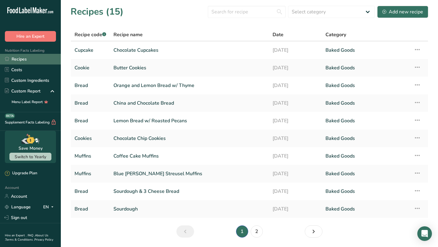
click at [45, 61] on link "Recipes" at bounding box center [30, 59] width 61 height 11
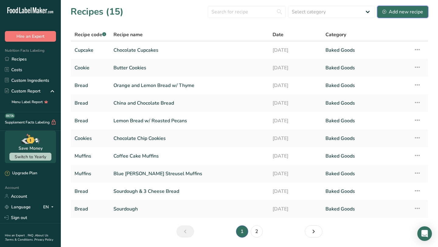
click at [418, 12] on div "Add new recipe" at bounding box center [403, 11] width 41 height 7
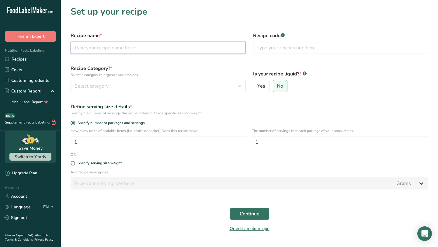
click at [157, 48] on input "text" at bounding box center [158, 48] width 175 height 12
type input "Vanilla Cupcake"
type input "Cupcake"
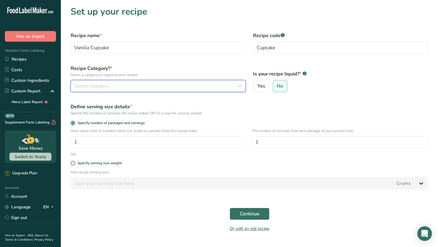
click at [144, 86] on div "Select category" at bounding box center [157, 85] width 164 height 7
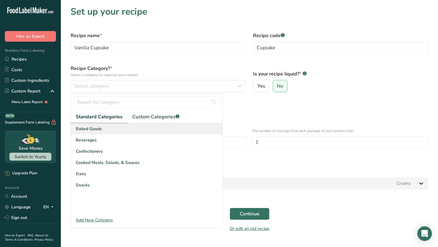
click at [136, 127] on div "Baked Goods" at bounding box center [147, 128] width 152 height 11
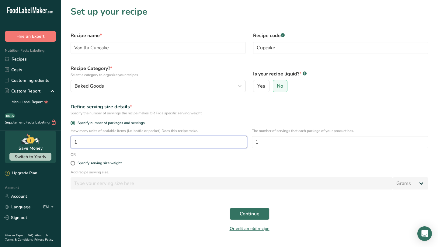
click at [141, 147] on input "1" at bounding box center [159, 142] width 177 height 12
type input "12"
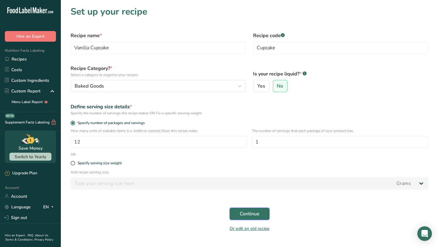
click at [240, 211] on span "Continue" at bounding box center [250, 213] width 20 height 7
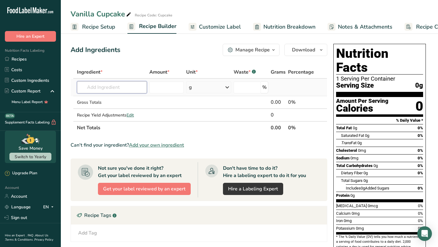
click at [123, 89] on input "text" at bounding box center [112, 87] width 70 height 12
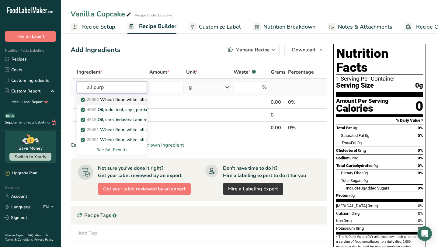
type input "all purp"
click at [132, 102] on p "20082 Wheat flour, white, all-purpose, self-rising, enriched" at bounding box center [142, 99] width 121 height 6
type input "Wheat flour, white, all-purpose, self-rising, enriched"
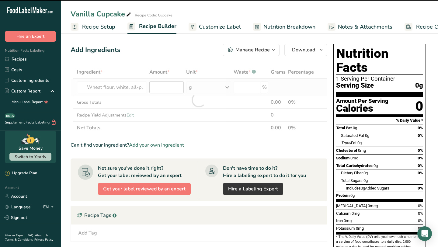
type input "0"
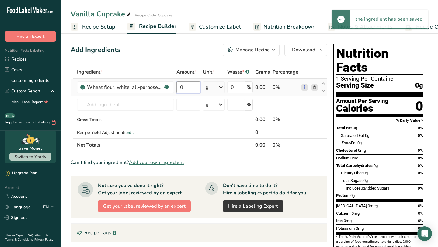
click at [187, 87] on input "0" at bounding box center [189, 87] width 24 height 12
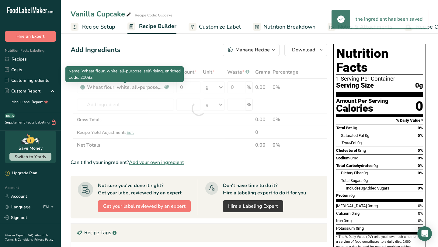
click at [163, 88] on div "Ingredient * Amount * Unit * Waste * .a-a{fill:#347362;}.b-a{fill:#fff;} Grams …" at bounding box center [199, 109] width 257 height 86
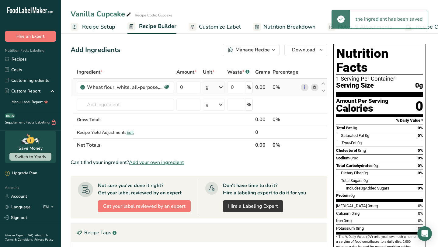
click at [317, 87] on icon at bounding box center [315, 87] width 4 height 6
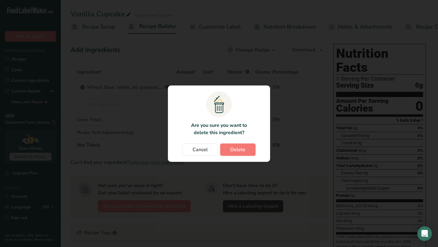
click at [252, 148] on button "Delete" at bounding box center [237, 150] width 35 height 12
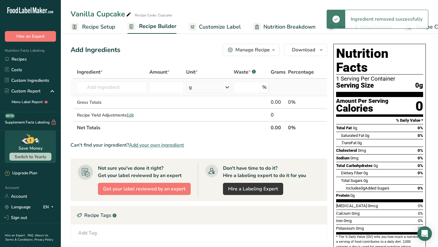
click at [128, 79] on td "20082 Wheat flour, white, all-purpose, self-rising, enriched 4652 Oil, industri…" at bounding box center [112, 87] width 72 height 17
click at [134, 89] on input "text" at bounding box center [112, 87] width 70 height 12
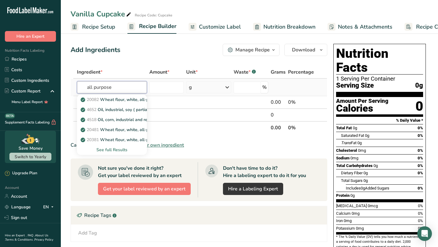
type input "all purpose"
click at [123, 151] on div "See full Results" at bounding box center [112, 150] width 60 height 6
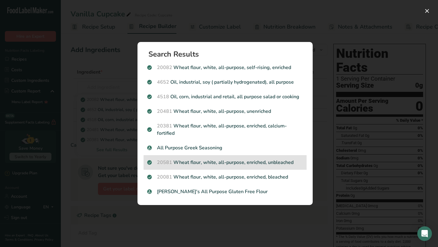
click at [218, 166] on p "20581 Wheat flour, white, all-purpose, enriched, unbleached" at bounding box center [225, 162] width 156 height 7
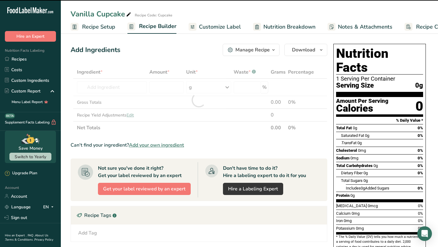
type input "0"
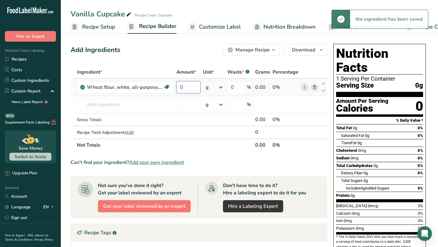
click at [188, 85] on input "0" at bounding box center [189, 87] width 24 height 12
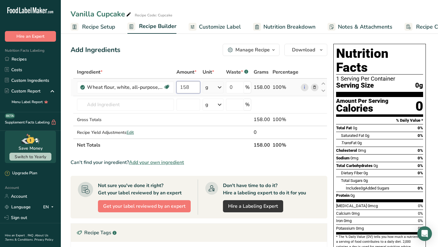
type input "158"
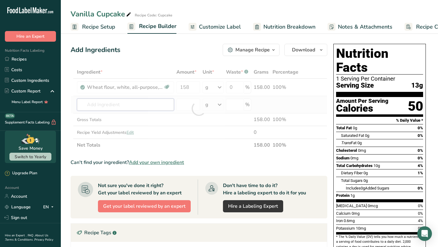
click at [139, 110] on div "Ingredient * Amount * Unit * Waste * .a-a{fill:#347362;}.b-a{fill:#fff;} Grams …" at bounding box center [199, 109] width 257 height 86
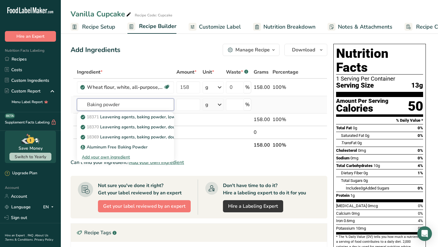
type input "Baking powder"
click at [119, 157] on div "Add your own ingredient" at bounding box center [125, 157] width 87 height 6
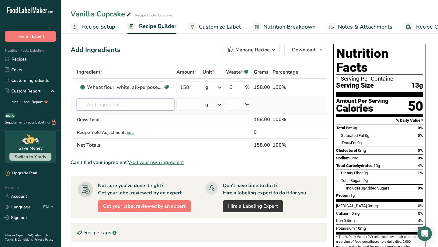
click at [130, 105] on input "text" at bounding box center [125, 105] width 97 height 12
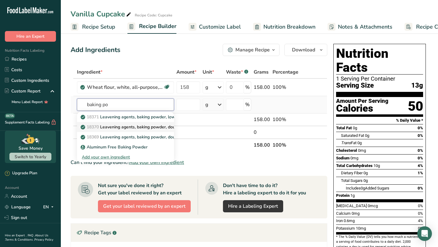
type input "baking po"
click at [144, 127] on p "18370 Leavening agents, baking powder, double-acting, straight phosphate" at bounding box center [158, 127] width 152 height 6
type input "Leavening agents, baking powder, double-acting, straight phosphate"
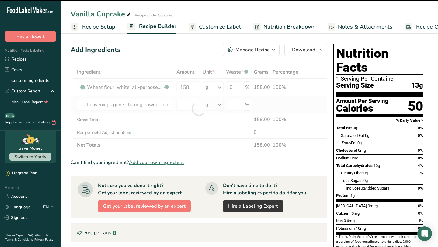
type input "0"
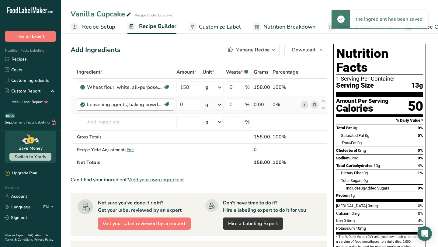
click at [150, 108] on div "Leavening agents, baking powder, double-acting, straight phosphate Dairy free G…" at bounding box center [125, 105] width 97 height 12
click at [316, 106] on icon at bounding box center [315, 105] width 4 height 6
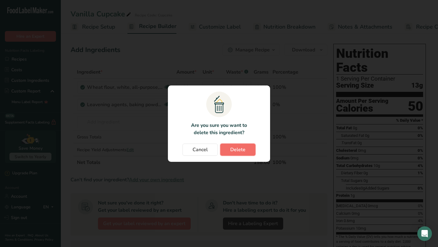
click at [225, 150] on button "Delete" at bounding box center [237, 150] width 35 height 12
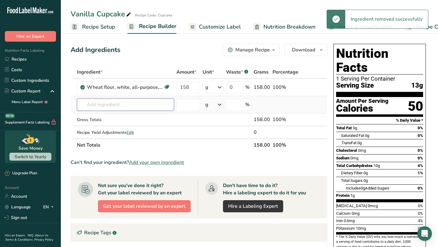
click at [144, 100] on input "text" at bounding box center [125, 105] width 97 height 12
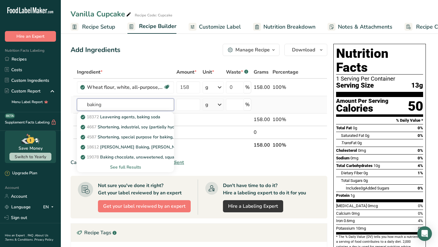
type input "baking"
click at [138, 168] on div "See full Results" at bounding box center [125, 167] width 87 height 6
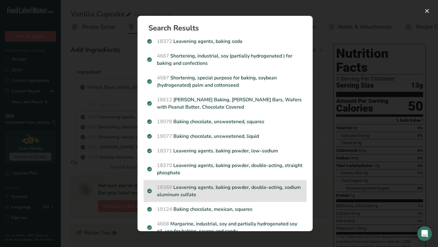
click at [226, 184] on p "18369 Leavening agents, baking powder, double-acting, sodium aluminum sulfate" at bounding box center [225, 191] width 156 height 15
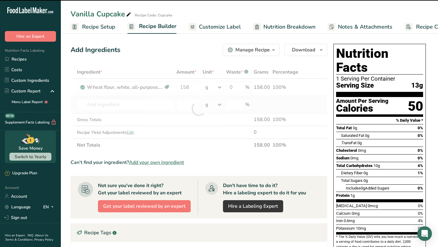
type input "0"
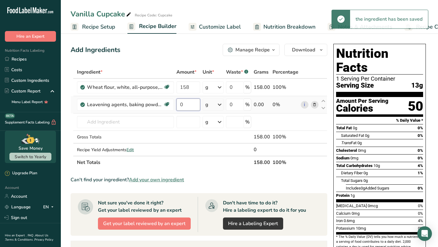
click at [196, 104] on input "0" at bounding box center [188, 105] width 23 height 12
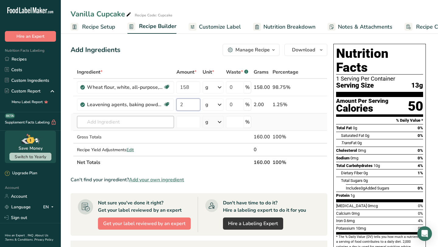
type input "2"
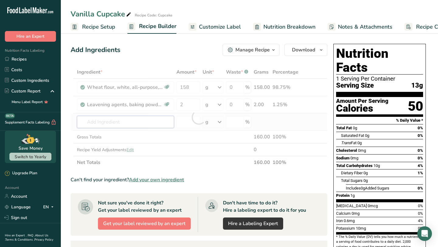
click at [140, 121] on div "Ingredient * Amount * Unit * Waste * .a-a{fill:#347362;}.b-a{fill:#fff;} Grams …" at bounding box center [199, 117] width 257 height 103
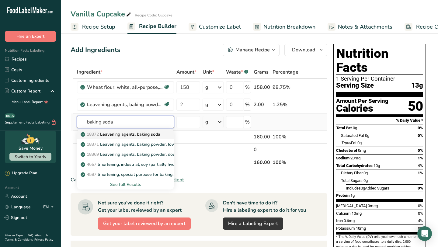
type input "baking soda"
click at [141, 137] on p "18372 Leavening agents, baking soda" at bounding box center [121, 134] width 79 height 6
type input "Leavening agents, baking soda"
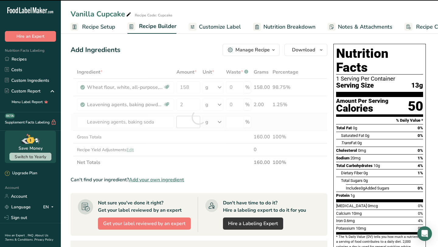
type input "0"
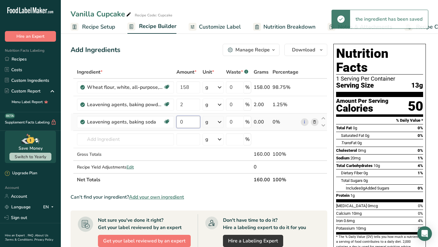
click at [194, 122] on input "0" at bounding box center [188, 122] width 23 height 12
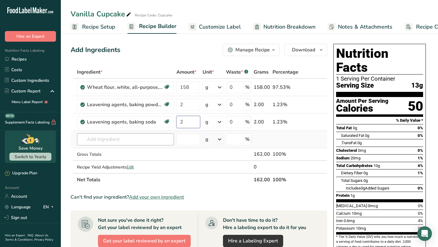
type input "2"
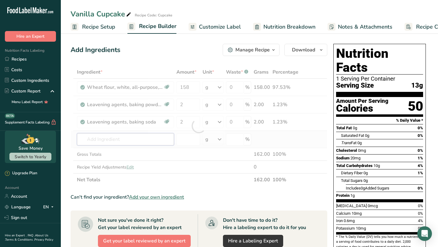
click at [159, 137] on div "Ingredient * Amount * Unit * Waste * .a-a{fill:#347362;}.b-a{fill:#fff;} Grams …" at bounding box center [199, 126] width 257 height 121
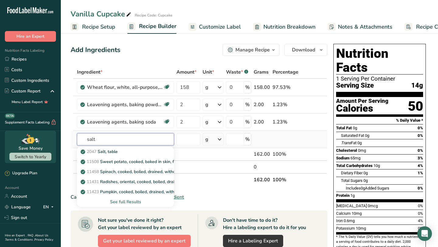
type input "salt"
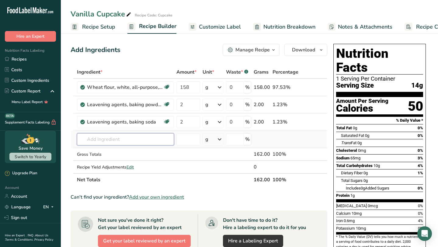
click at [146, 145] on input "text" at bounding box center [125, 139] width 97 height 12
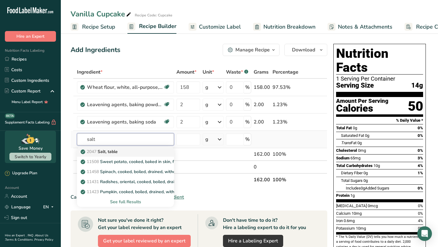
type input "salt"
click at [144, 150] on div "2047 Salt, table" at bounding box center [121, 152] width 78 height 6
type input "Salt, table"
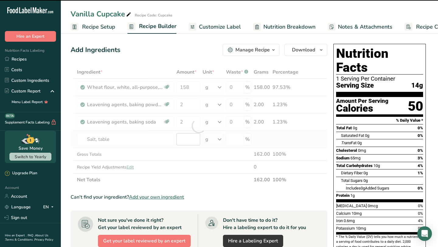
type input "0"
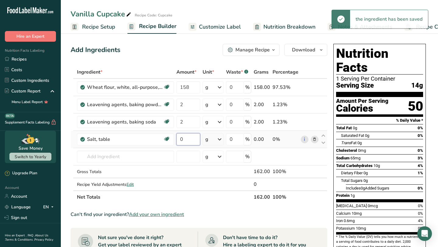
click at [194, 142] on input "0" at bounding box center [188, 139] width 23 height 12
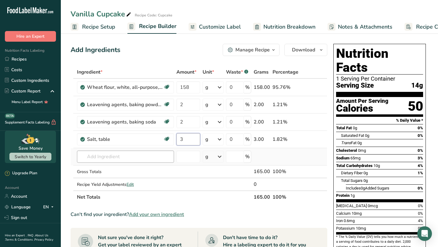
type input "3"
click at [151, 158] on div "Ingredient * Amount * Unit * Waste * .a-a{fill:#347362;}.b-a{fill:#fff;} Grams …" at bounding box center [199, 135] width 257 height 138
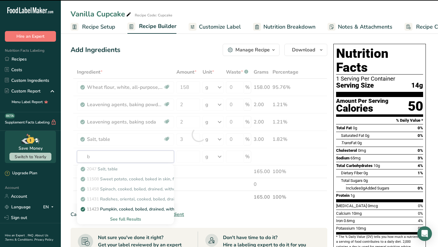
type input "bu"
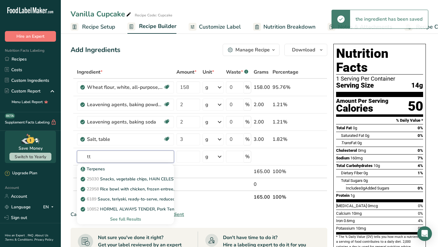
type input "t"
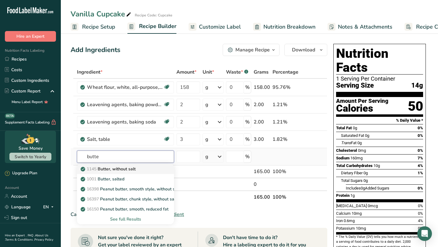
type input "butte"
click at [160, 169] on link "1145 Butter, without salt" at bounding box center [125, 169] width 97 height 10
type input "Butter, without salt"
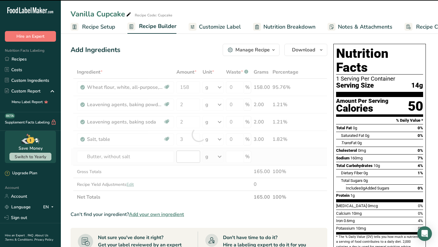
type input "0"
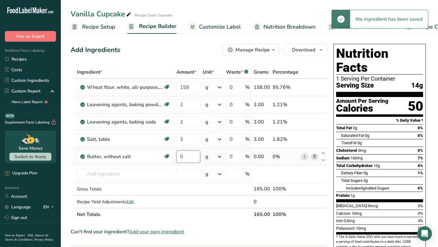
click at [182, 159] on input "0" at bounding box center [188, 157] width 23 height 12
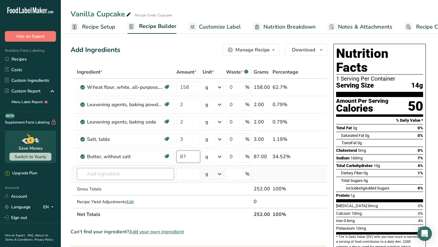
type input "87"
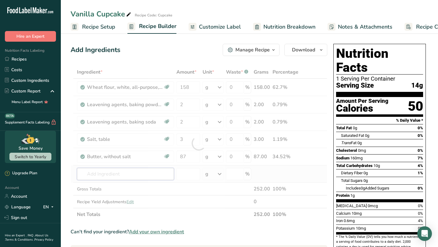
click at [163, 172] on div "Ingredient * Amount * Unit * Waste * .a-a{fill:#347362;}.b-a{fill:#fff;} Grams …" at bounding box center [199, 143] width 257 height 155
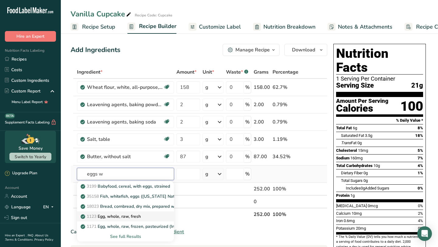
type input "eggs w"
click at [160, 218] on link "1123 Egg, whole, raw, fresh" at bounding box center [125, 217] width 97 height 10
type input "Egg, whole, raw, fresh"
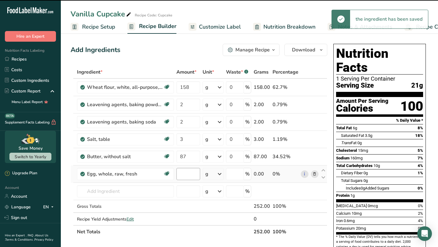
type input "0"
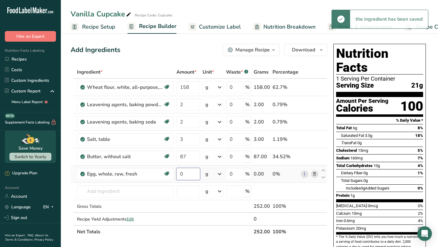
click at [187, 176] on input "0" at bounding box center [188, 174] width 23 height 12
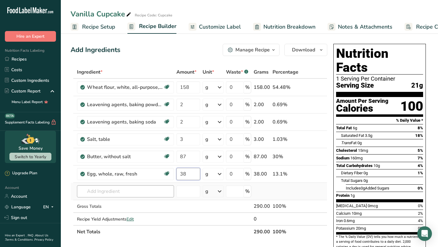
type input "38"
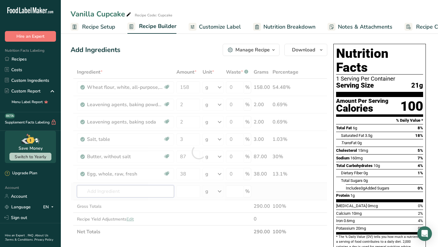
click at [153, 191] on div "Ingredient * Amount * Unit * Waste * .a-a{fill:#347362;}.b-a{fill:#fff;} Grams …" at bounding box center [199, 152] width 257 height 173
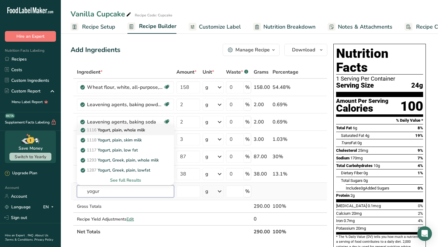
type input "yogur"
click at [166, 128] on link "1116 Yogurt, plain, whole milk" at bounding box center [125, 130] width 97 height 10
type input "Yogurt, plain, whole milk"
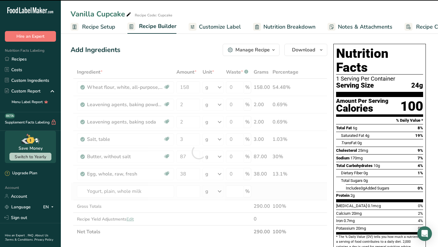
type input "0"
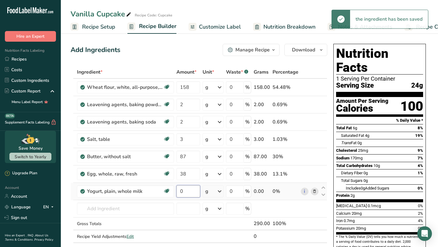
click at [194, 192] on input "0" at bounding box center [188, 191] width 23 height 12
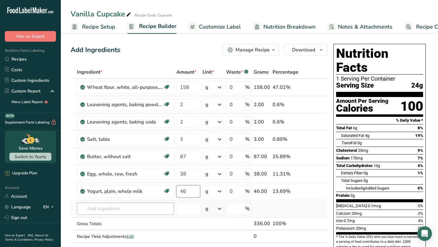
type input "46"
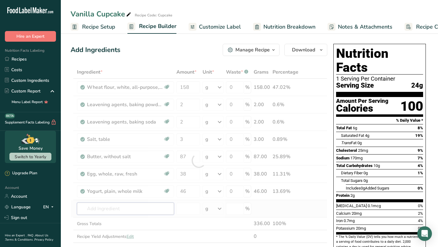
click at [155, 209] on div "Ingredient * Amount * Unit * Waste * .a-a{fill:#347362;}.b-a{fill:#fff;} Grams …" at bounding box center [199, 161] width 257 height 190
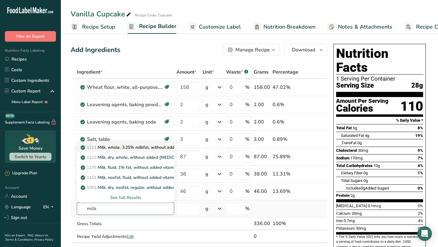
type input "milk"
click at [163, 151] on link "1211 Milk, whole, 3.25% milkfat, without added vitamin A and [MEDICAL_DATA]" at bounding box center [125, 147] width 97 height 10
type input "Milk, whole, 3.25% milkfat, without added vitamin A and [MEDICAL_DATA]"
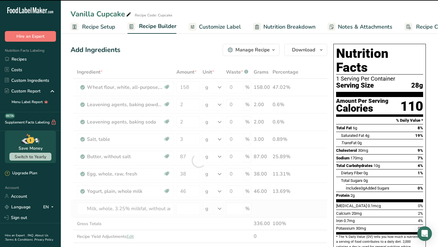
type input "0"
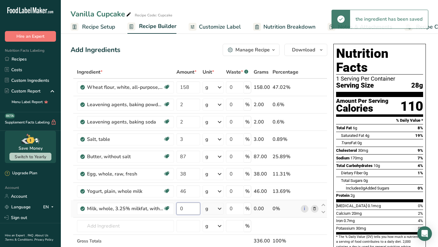
click at [195, 208] on input "0" at bounding box center [188, 209] width 23 height 12
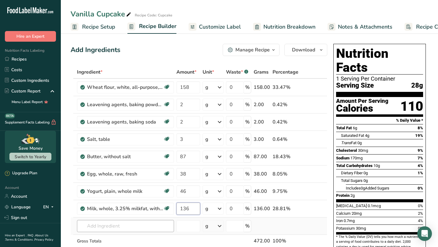
type input "136"
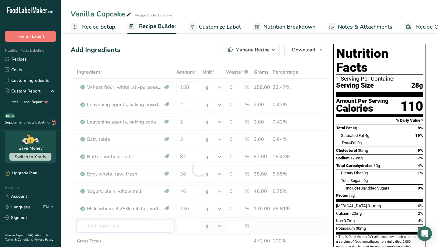
click at [152, 229] on div "Ingredient * Amount * Unit * Waste * .a-a{fill:#347362;}.b-a{fill:#fff;} Grams …" at bounding box center [199, 169] width 257 height 207
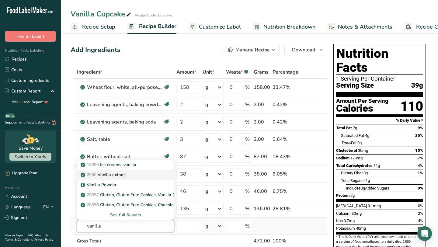
type input "vanilla"
click at [149, 177] on div "2050 Vanilla extract" at bounding box center [121, 175] width 78 height 6
type input "Vanilla extract"
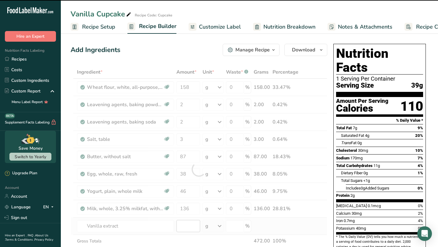
type input "0"
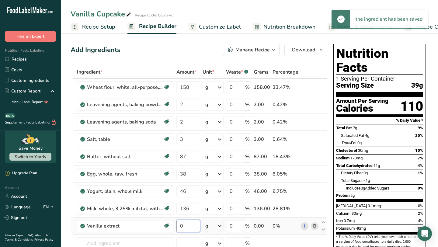
click at [193, 230] on input "0" at bounding box center [188, 226] width 23 height 12
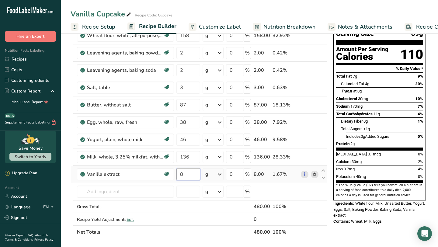
scroll to position [53, 0]
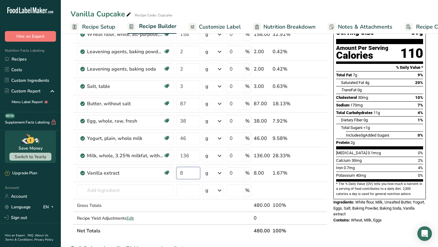
type input "8"
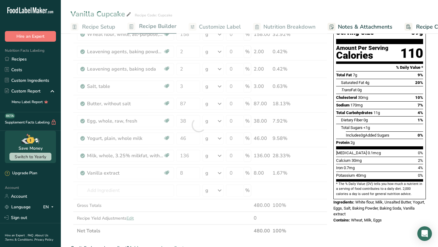
click at [352, 244] on div "Nutrition Facts 1 Serving Per Container Serving Size 39g Amount Per Serving Cal…" at bounding box center [379, 209] width 97 height 442
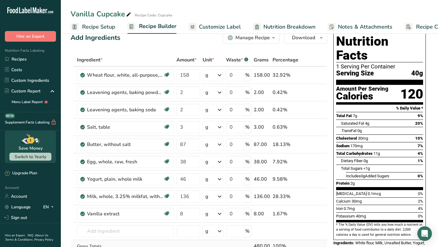
scroll to position [0, 0]
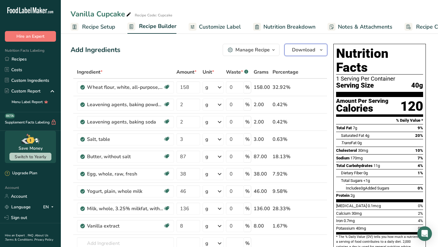
click at [306, 51] on span "Download" at bounding box center [303, 49] width 23 height 7
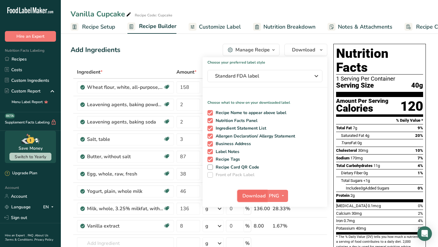
click at [254, 197] on span "Download" at bounding box center [254, 195] width 23 height 7
click at [35, 59] on link "Recipes" at bounding box center [30, 59] width 61 height 11
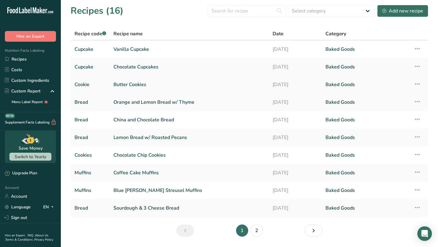
scroll to position [2, 0]
